Goal: Task Accomplishment & Management: Use online tool/utility

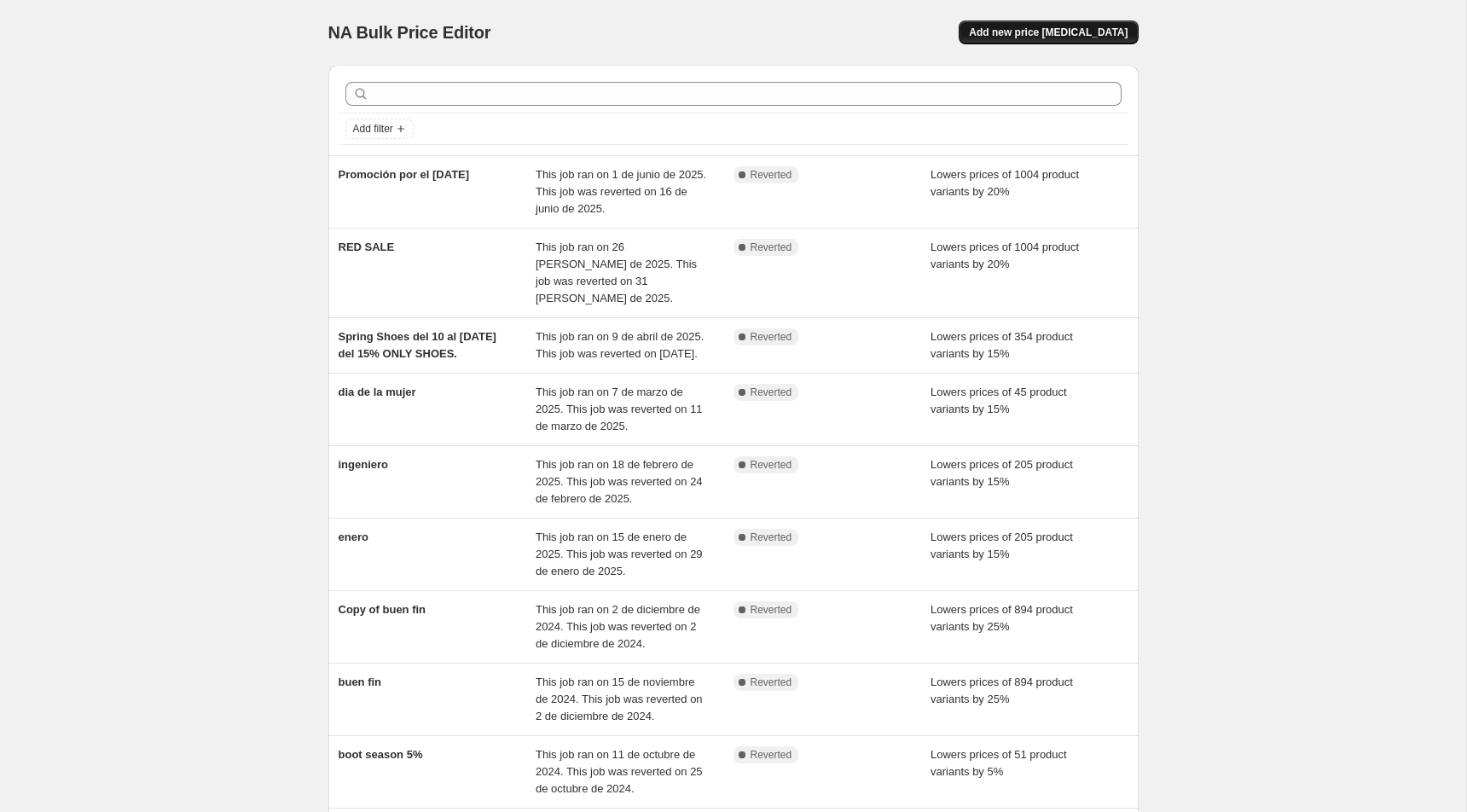
click at [1049, 37] on span "Add new price [MEDICAL_DATA]" at bounding box center [1048, 32] width 159 height 13
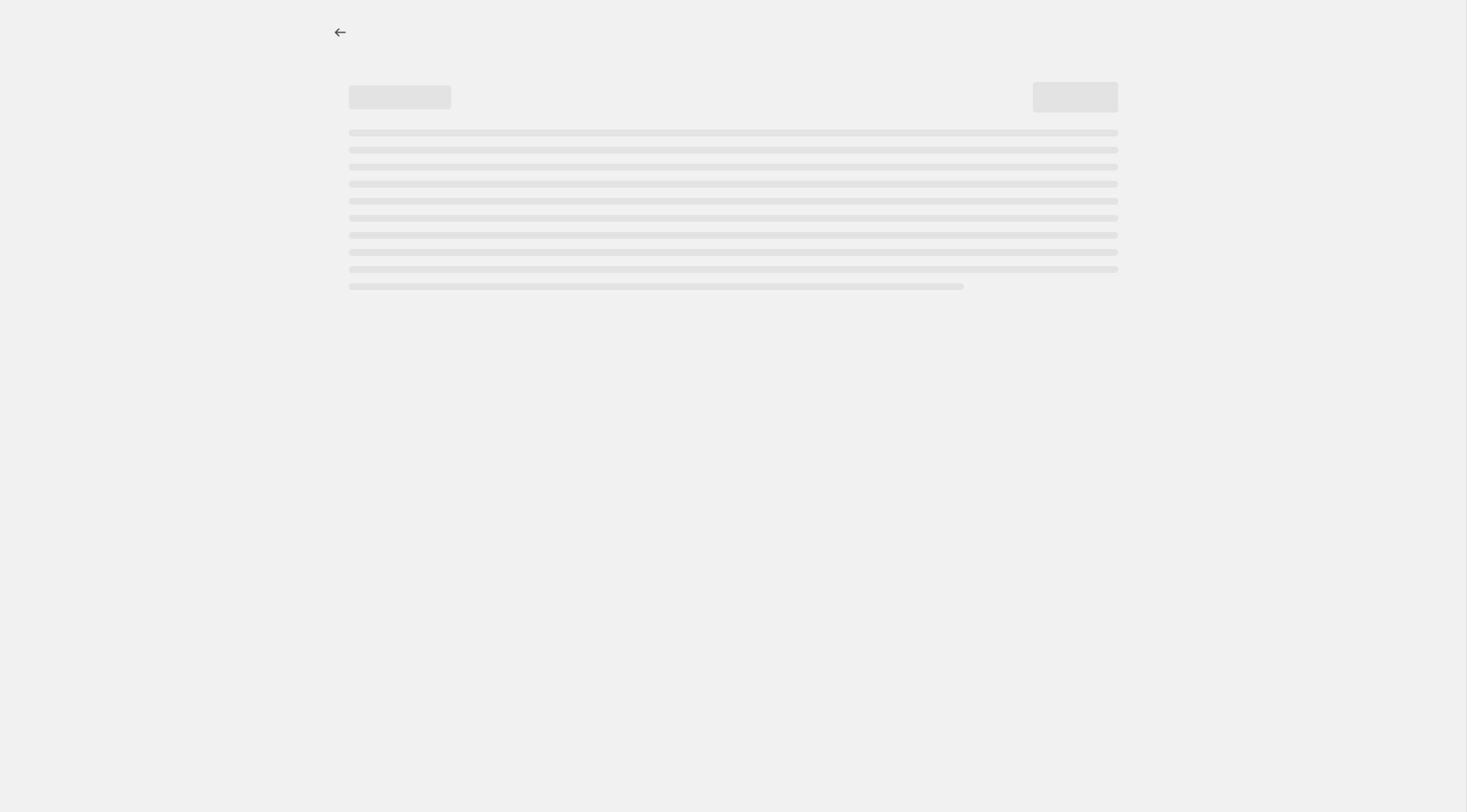
select select "percentage"
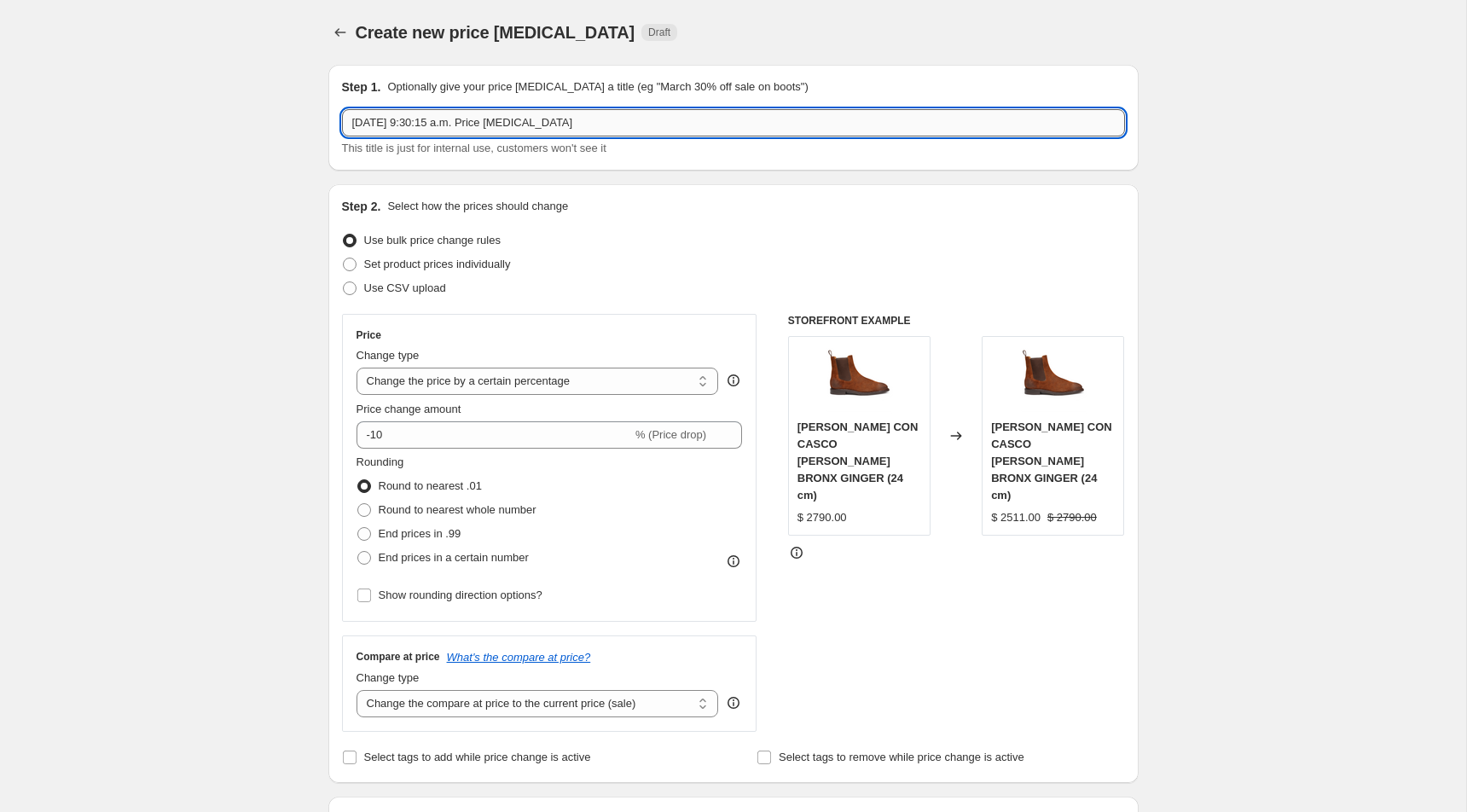
click at [485, 117] on input "[DATE] 9:30:15 a.m. Price [MEDICAL_DATA]" at bounding box center [734, 122] width 783 height 27
type input "promocion mes de la patria"
click at [417, 439] on input "-10" at bounding box center [493, 435] width 276 height 27
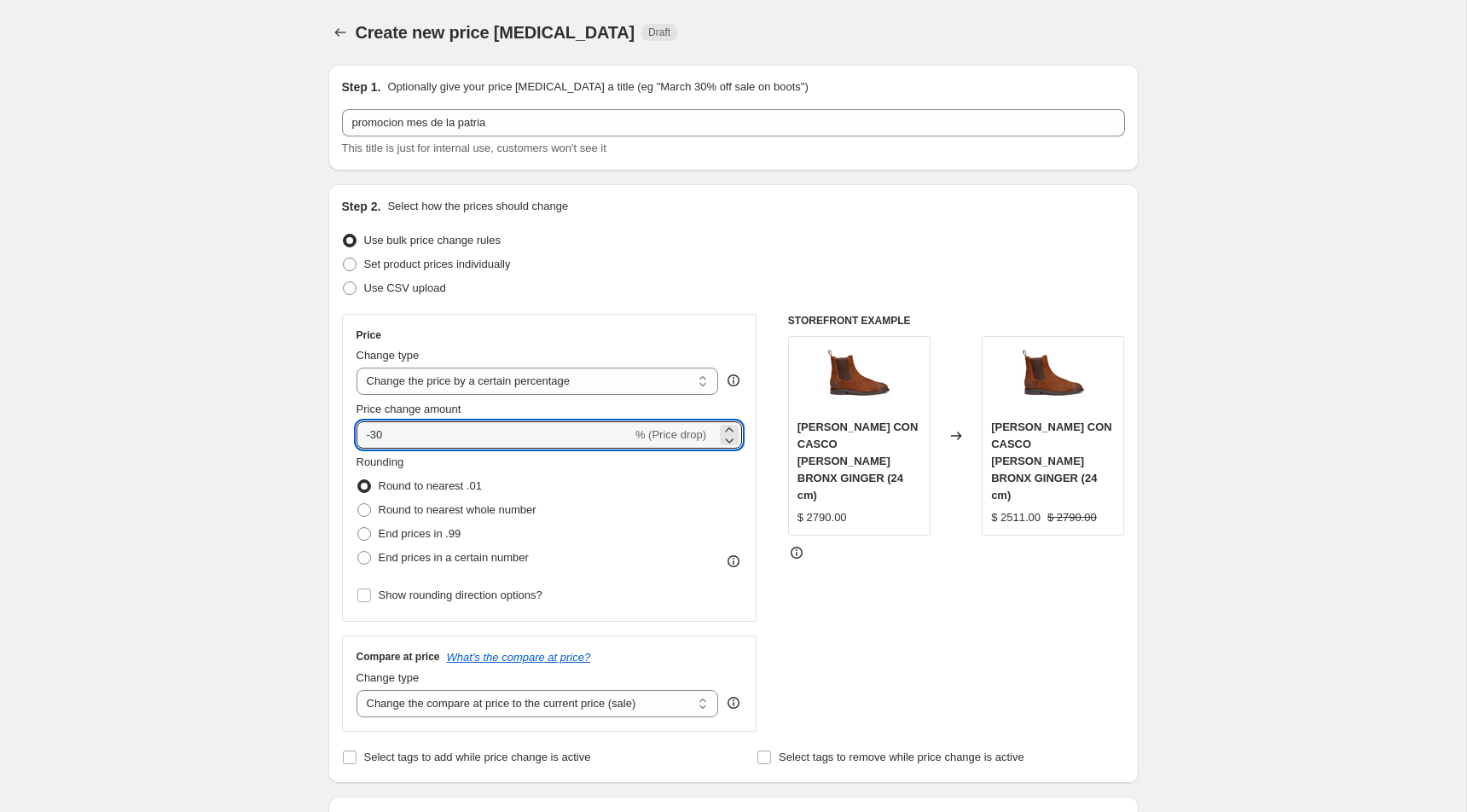
scroll to position [35, 0]
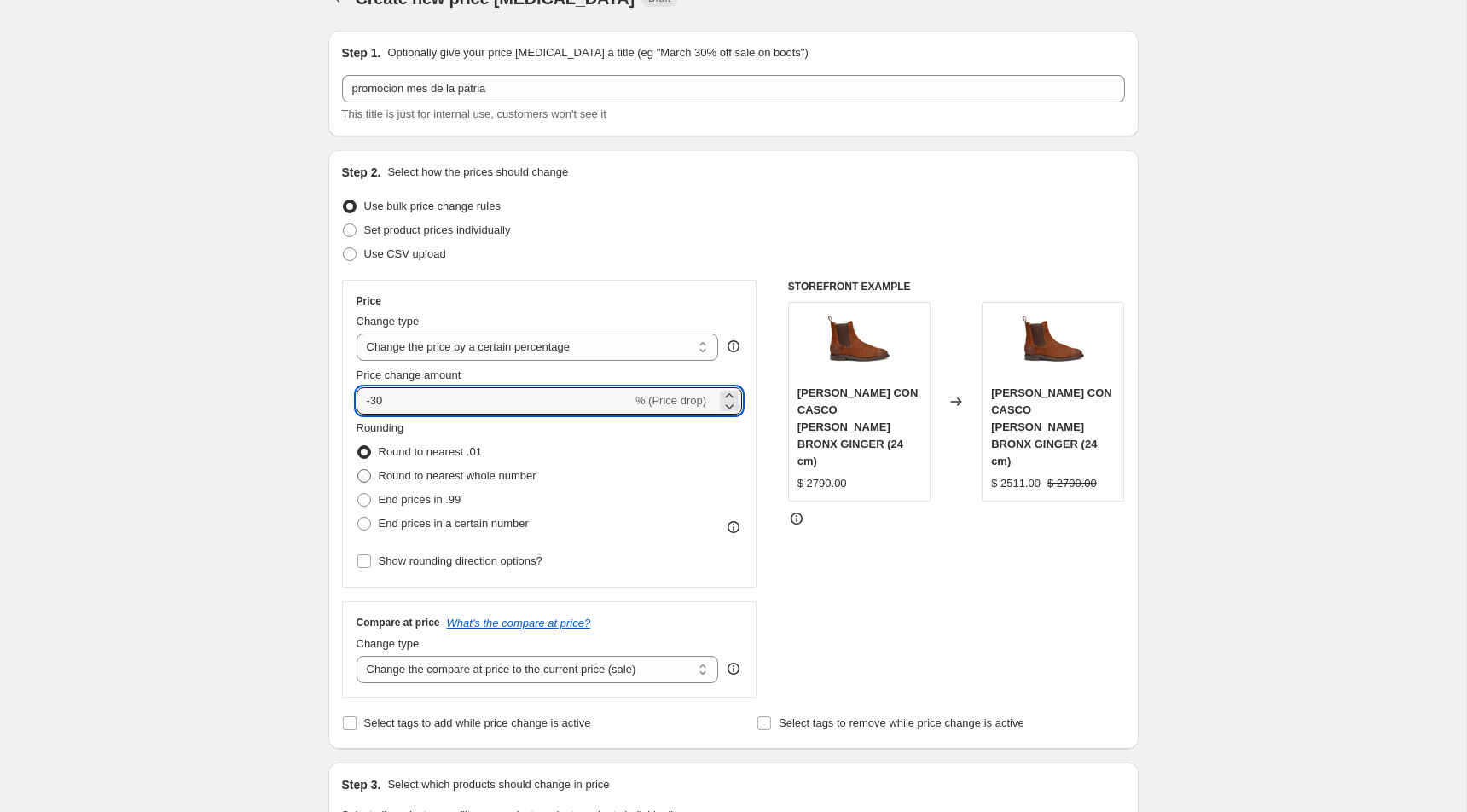
type input "-30"
click at [458, 470] on span "Round to nearest whole number" at bounding box center [458, 476] width 158 height 12
click at [358, 470] on input "Round to nearest whole number" at bounding box center [357, 469] width 1 height 1
radio input "true"
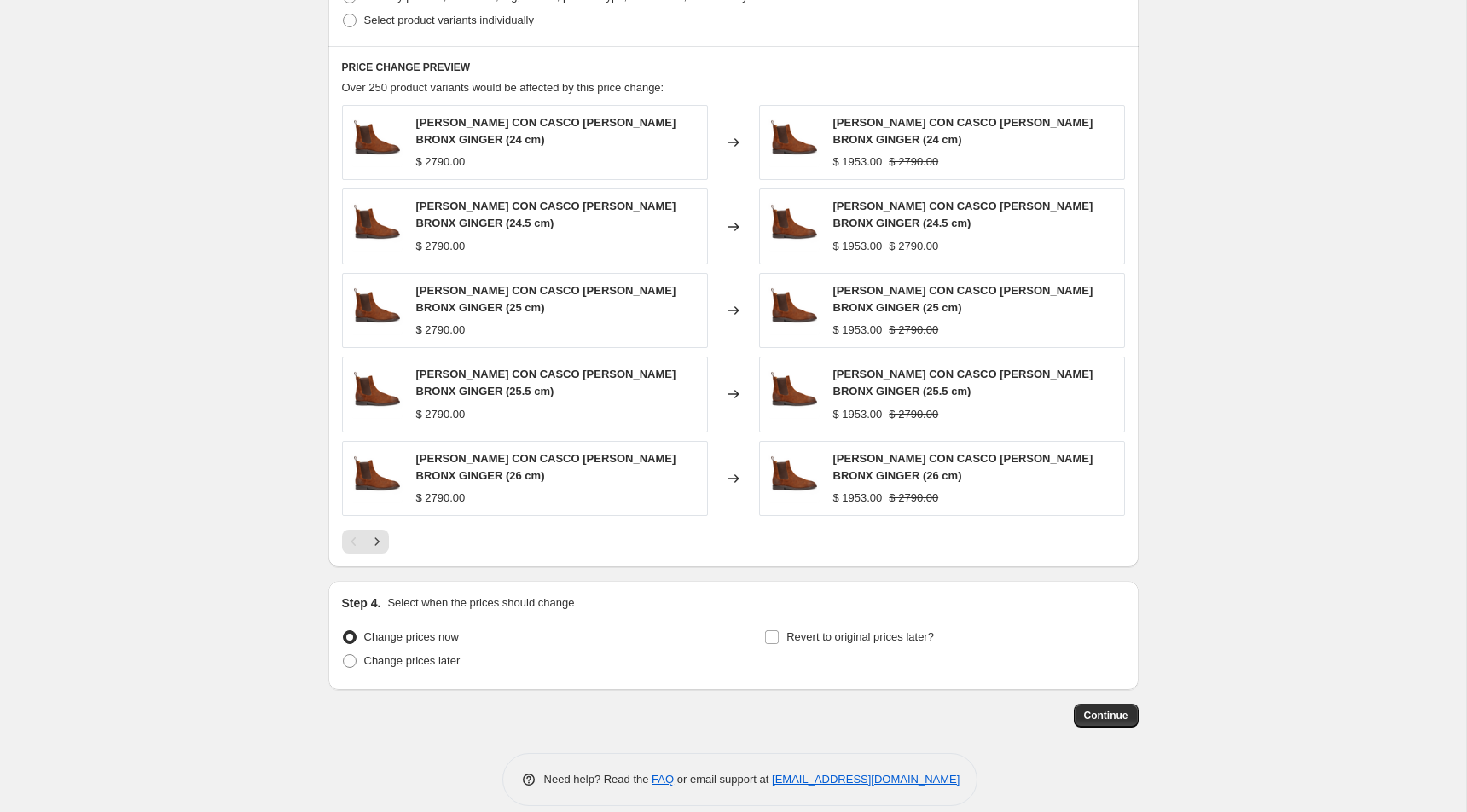
scroll to position [915, 0]
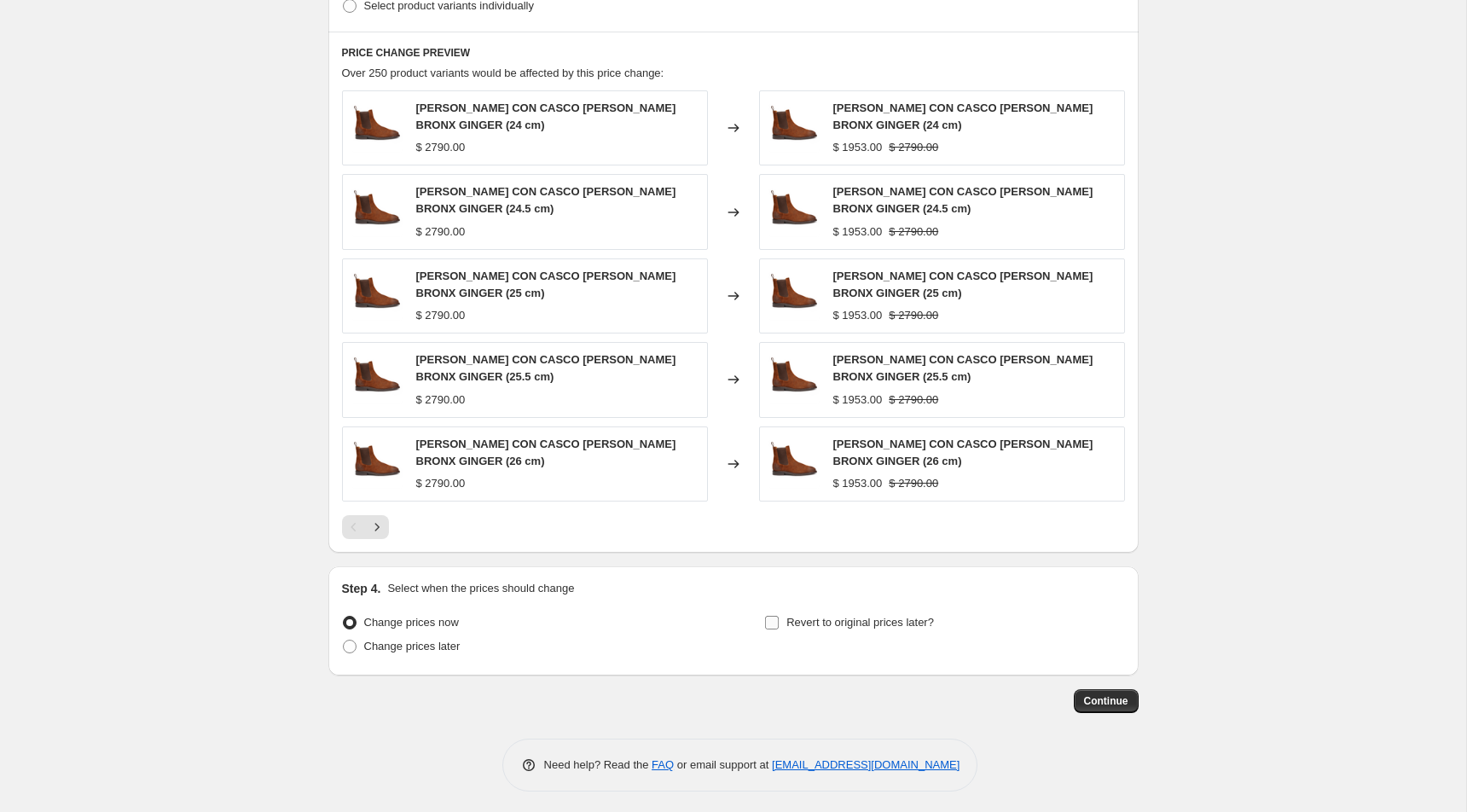
click at [826, 614] on span "Revert to original prices later?" at bounding box center [860, 622] width 148 height 17
click at [779, 615] on input "Revert to original prices later?" at bounding box center [772, 622] width 13 height 13
checkbox input "true"
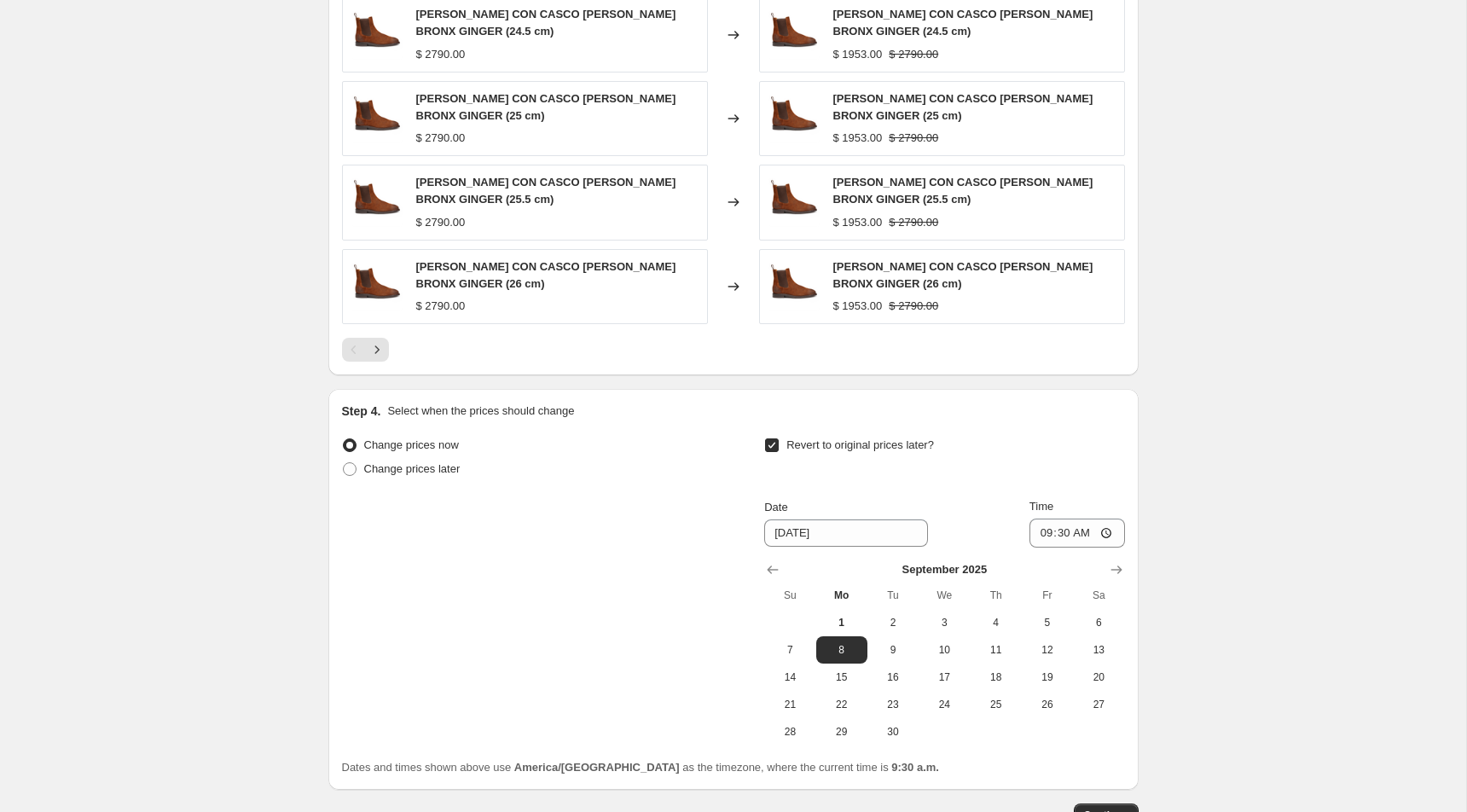
scroll to position [1142, 0]
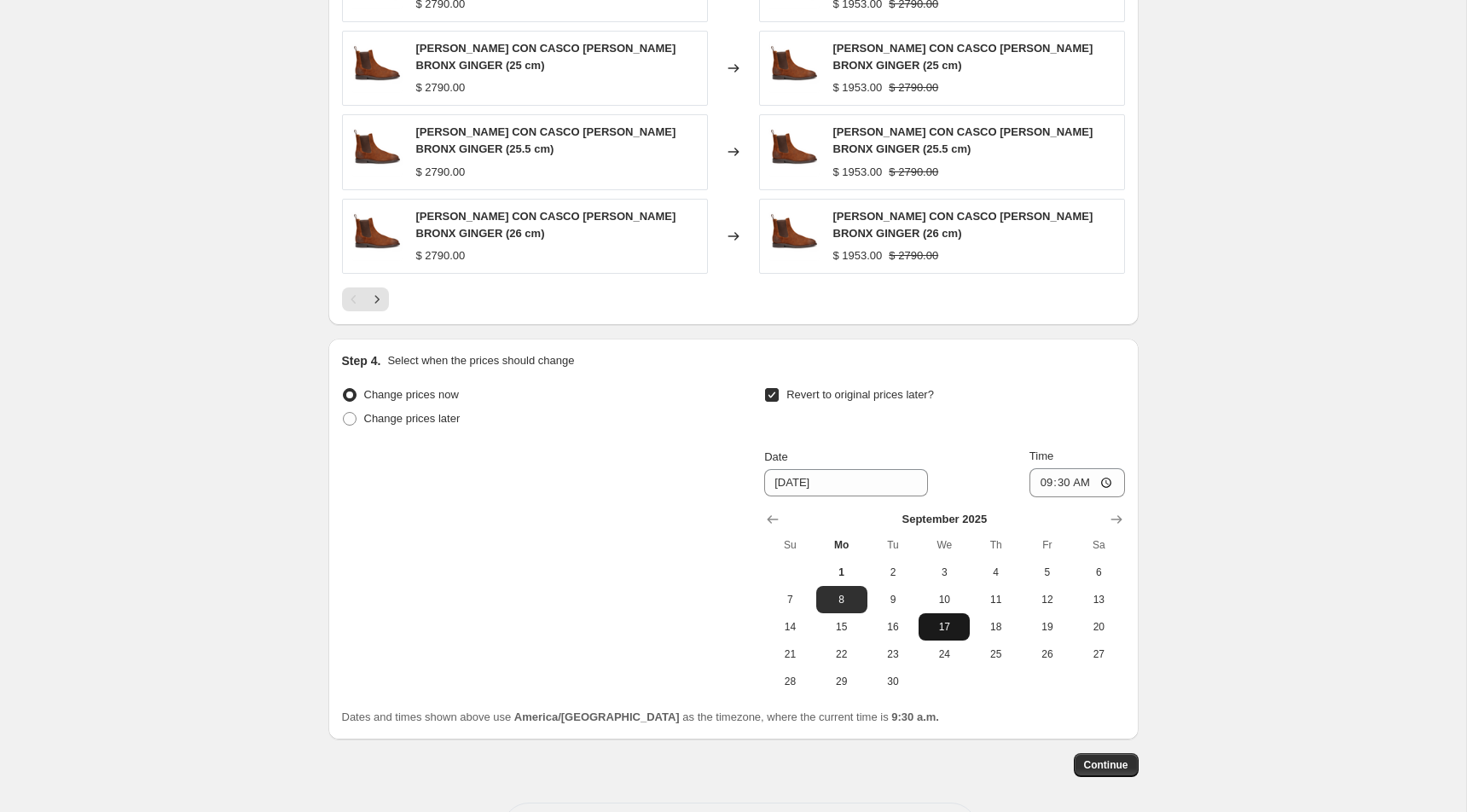
click at [936, 626] on span "17" at bounding box center [944, 626] width 37 height 13
type input "[DATE]"
click at [1029, 483] on input "09:30" at bounding box center [1077, 483] width 96 height 29
type input "01:00"
click at [1108, 759] on span "Continue" at bounding box center [1106, 764] width 44 height 13
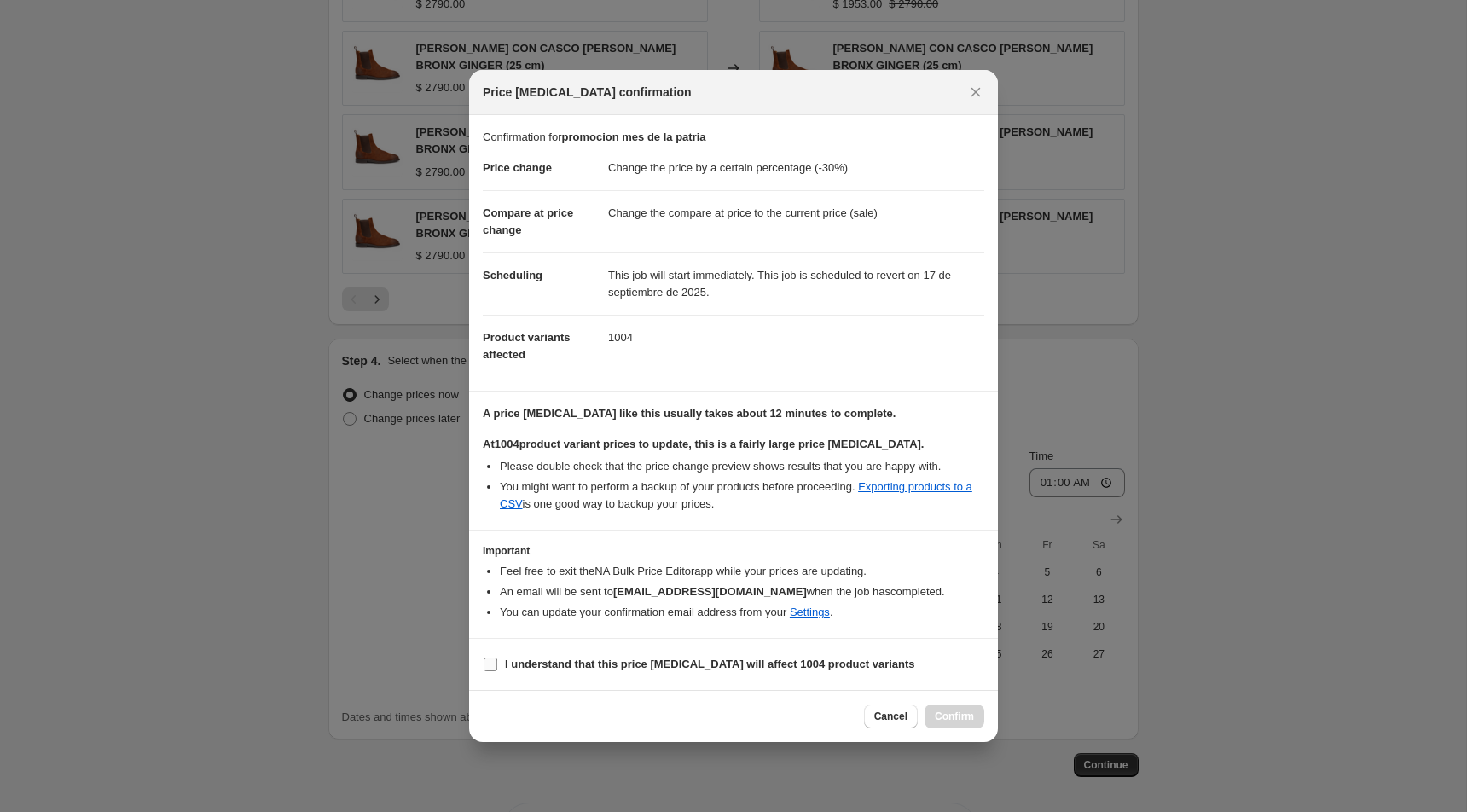
click at [803, 667] on b "I understand that this price [MEDICAL_DATA] will affect 1004 product variants" at bounding box center [710, 663] width 410 height 12
click at [497, 667] on input "I understand that this price [MEDICAL_DATA] will affect 1004 product variants" at bounding box center [490, 663] width 13 height 13
checkbox input "true"
click at [953, 717] on span "Confirm" at bounding box center [954, 715] width 39 height 13
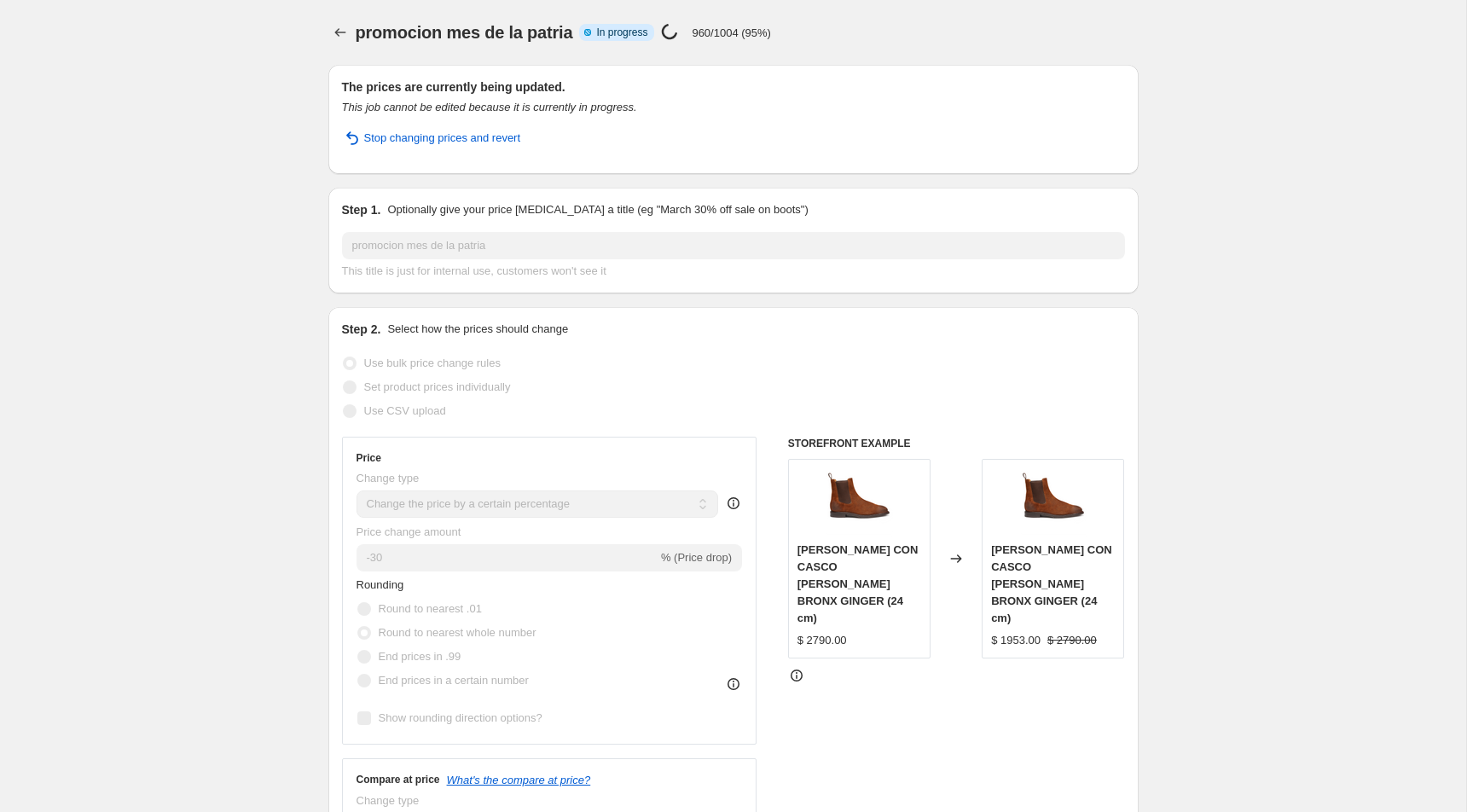
select select "percentage"
